Goal: Task Accomplishment & Management: Use online tool/utility

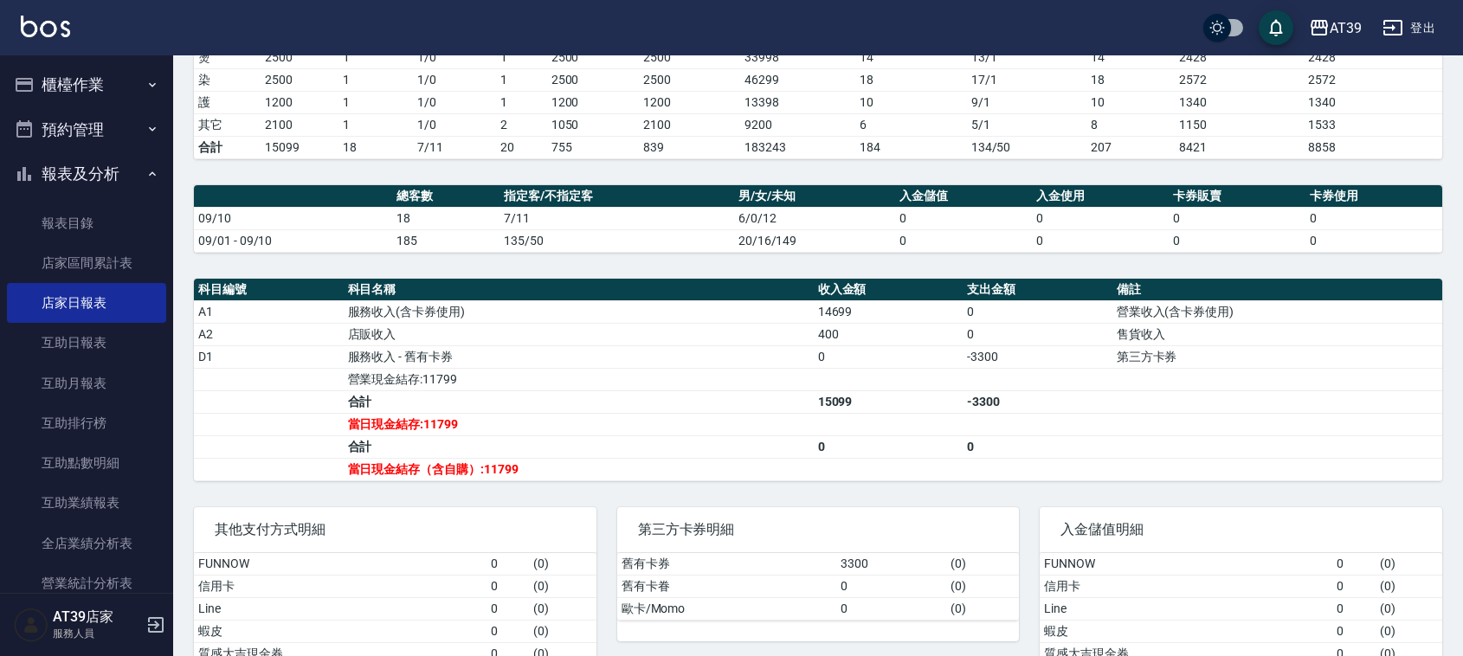
scroll to position [108, 0]
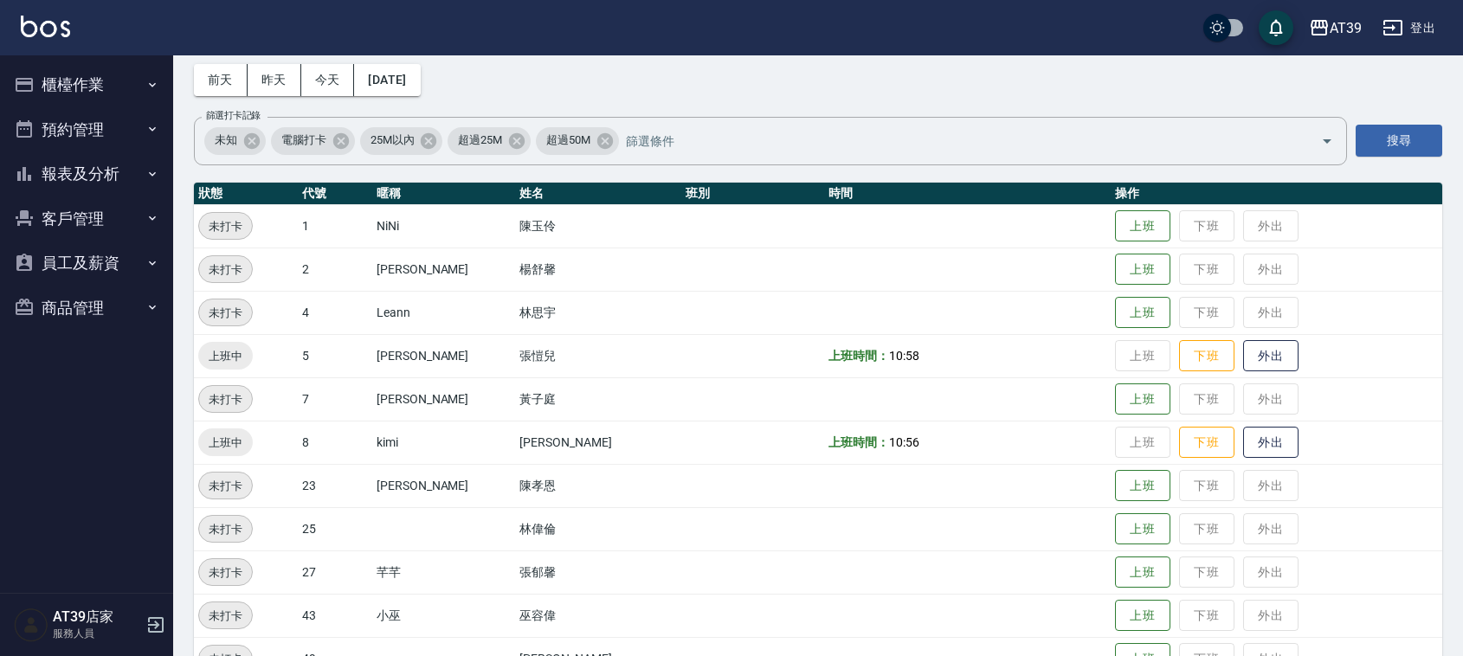
scroll to position [108, 0]
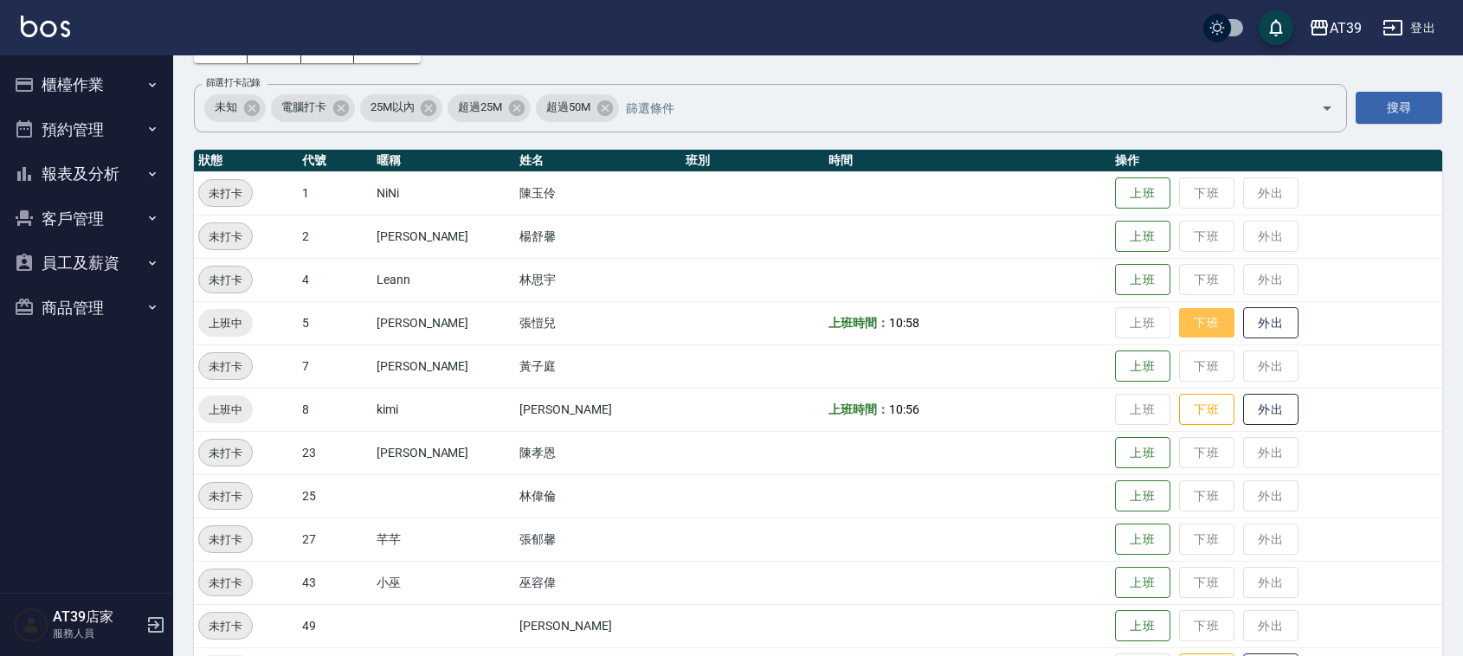
click at [1209, 318] on button "下班" at bounding box center [1206, 323] width 55 height 30
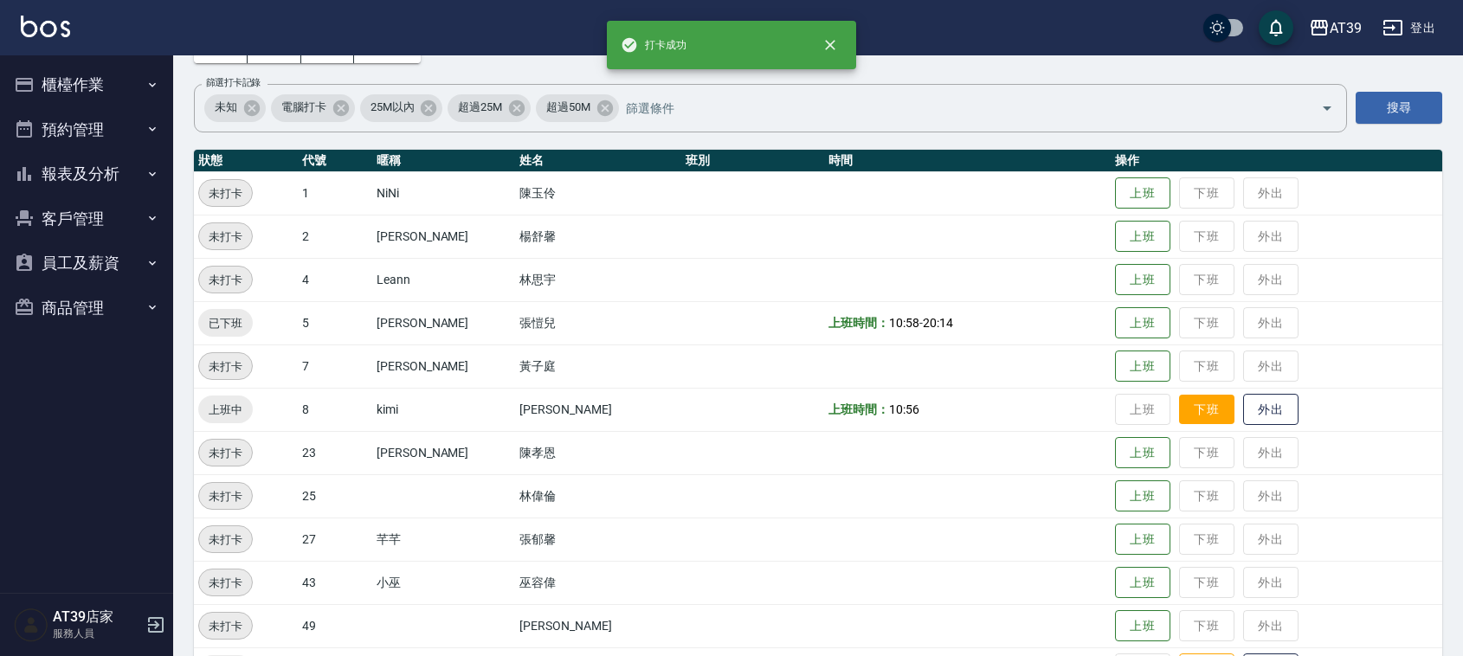
click at [1186, 408] on button "下班" at bounding box center [1206, 410] width 55 height 30
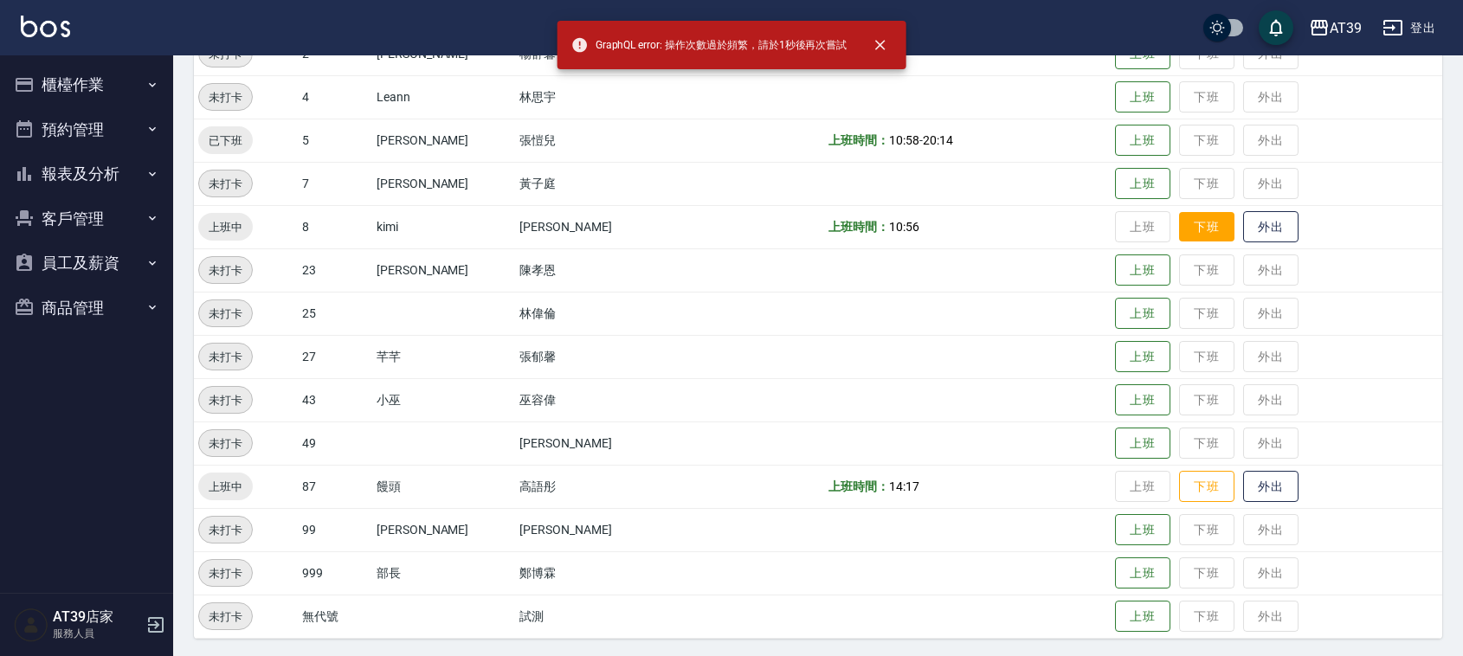
scroll to position [293, 0]
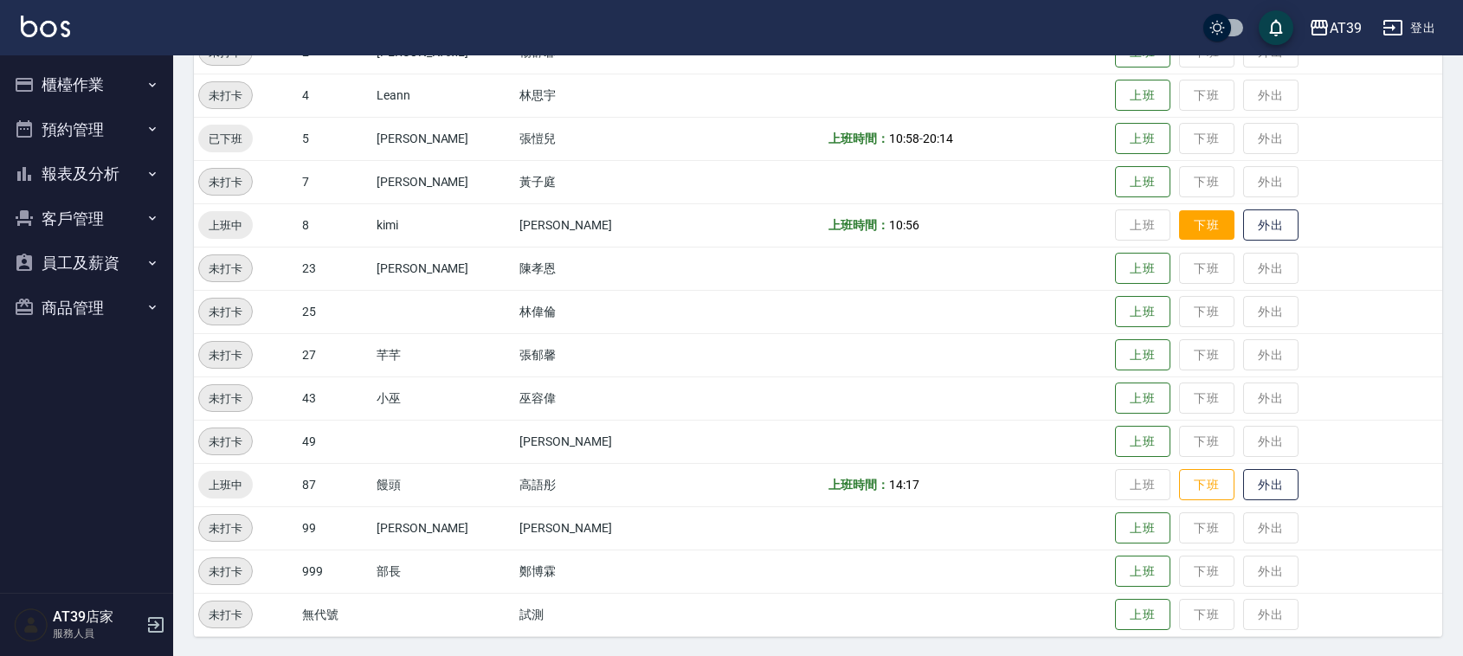
click at [1184, 234] on button "下班" at bounding box center [1206, 225] width 55 height 30
click at [1183, 479] on button "下班" at bounding box center [1206, 485] width 55 height 30
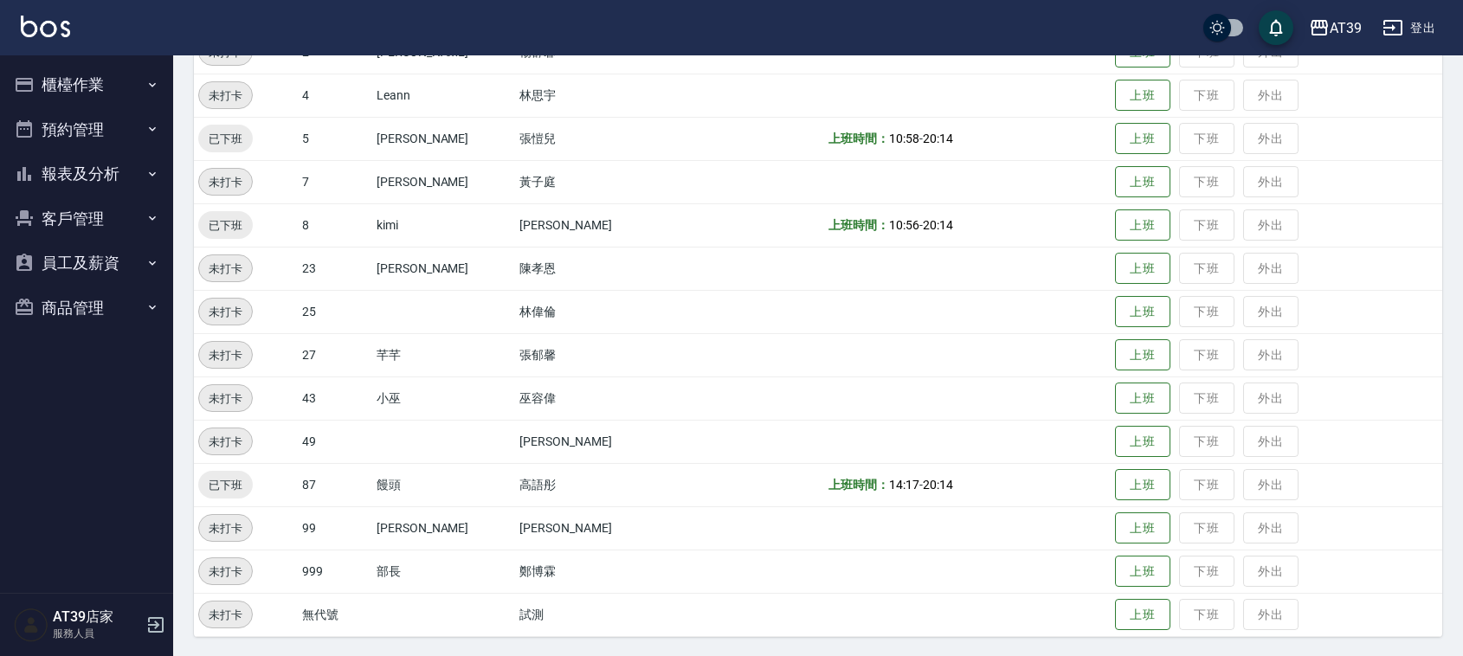
click at [1261, 391] on td "上班 下班 外出" at bounding box center [1277, 398] width 332 height 43
